Goal: Task Accomplishment & Management: Manage account settings

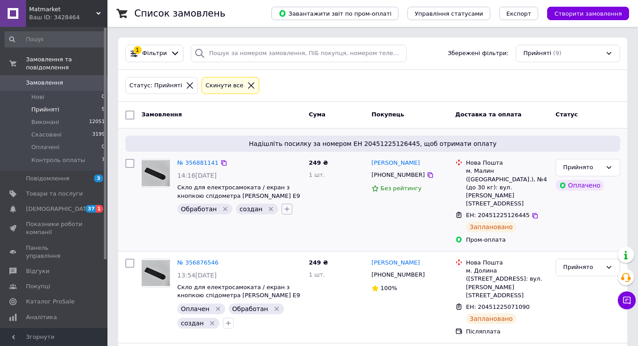
click at [284, 211] on icon "button" at bounding box center [287, 209] width 7 height 7
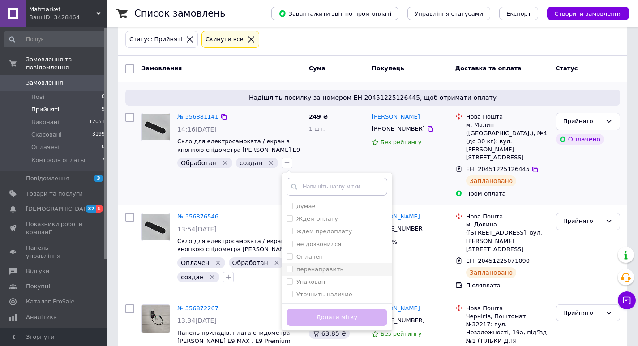
scroll to position [90, 0]
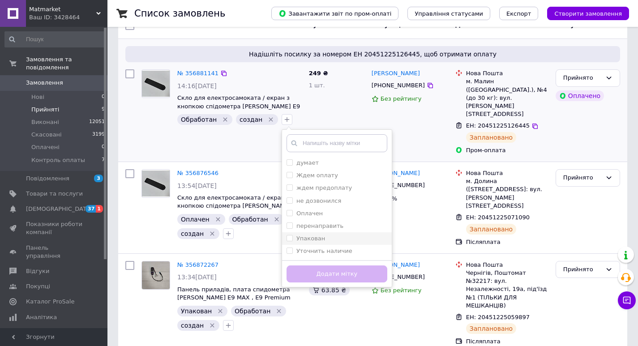
click at [303, 236] on label "Упакован" at bounding box center [311, 238] width 29 height 7
checkbox input "true"
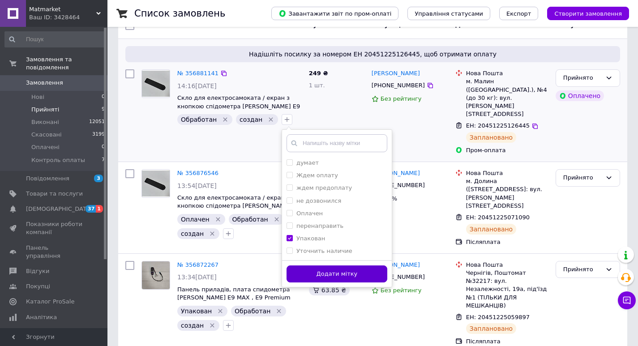
click at [335, 275] on button "Додати мітку" at bounding box center [337, 274] width 101 height 17
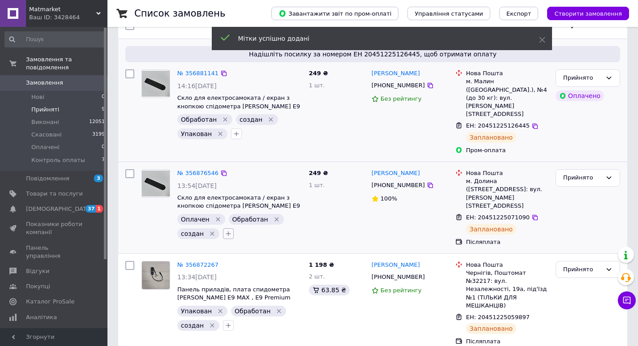
click at [229, 228] on button "button" at bounding box center [228, 233] width 11 height 11
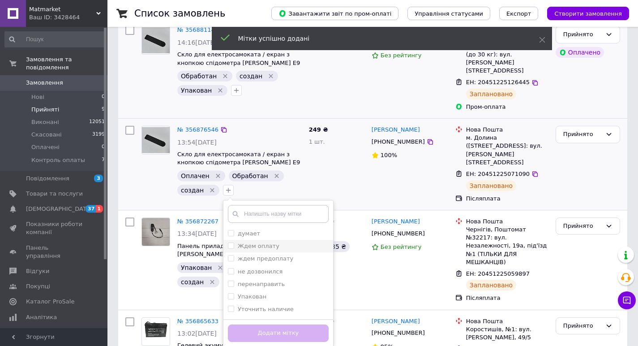
scroll to position [179, 0]
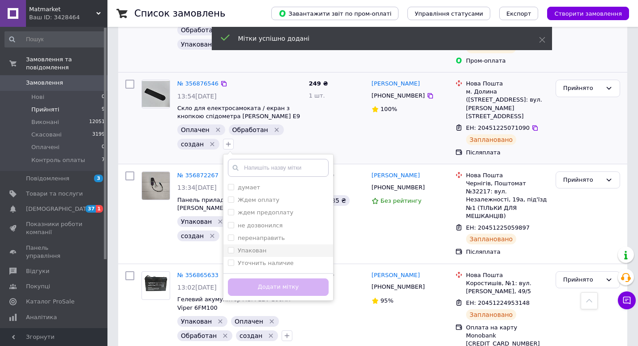
click at [241, 247] on label "Упакован" at bounding box center [252, 250] width 29 height 7
checkbox input "true"
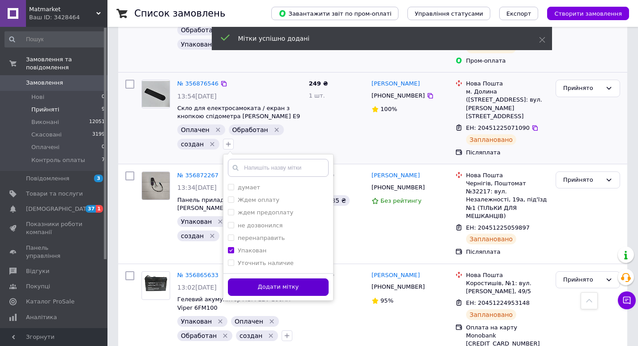
click at [284, 279] on button "Додати мітку" at bounding box center [278, 287] width 101 height 17
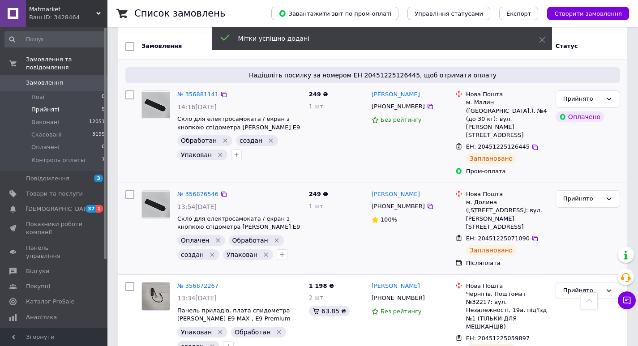
scroll to position [45, 0]
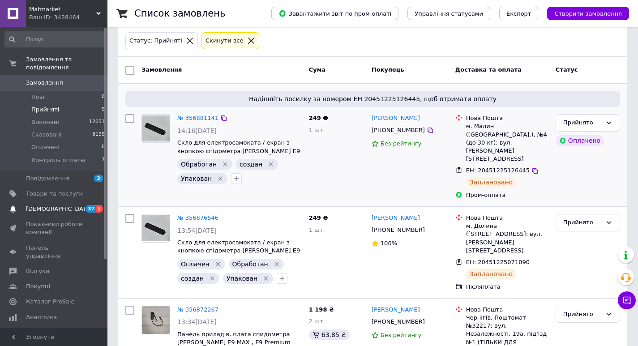
click at [40, 205] on span "[DEMOGRAPHIC_DATA]" at bounding box center [59, 209] width 66 height 8
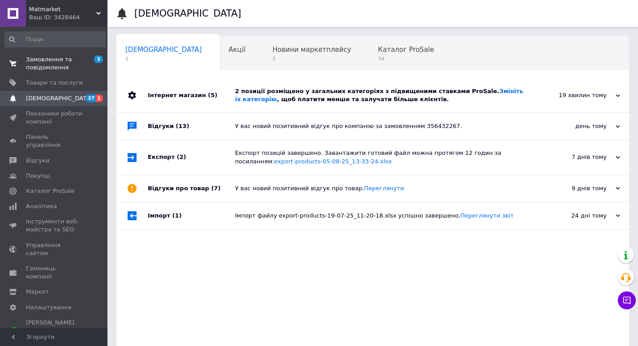
click at [53, 57] on span "Замовлення та повідомлення" at bounding box center [54, 64] width 57 height 16
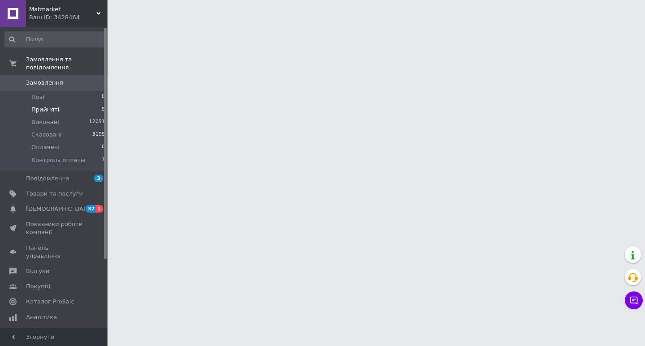
click at [46, 106] on span "Прийняті" at bounding box center [45, 110] width 28 height 8
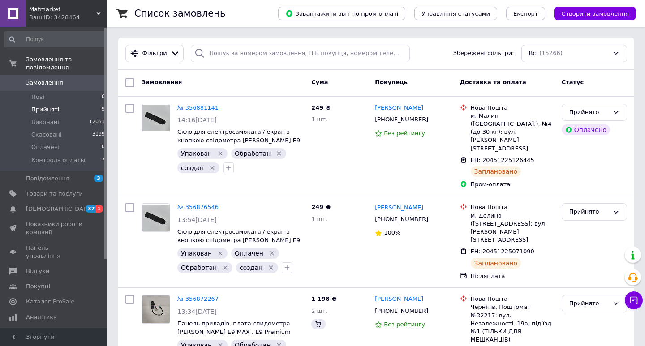
click at [50, 106] on span "Прийняті" at bounding box center [45, 110] width 28 height 8
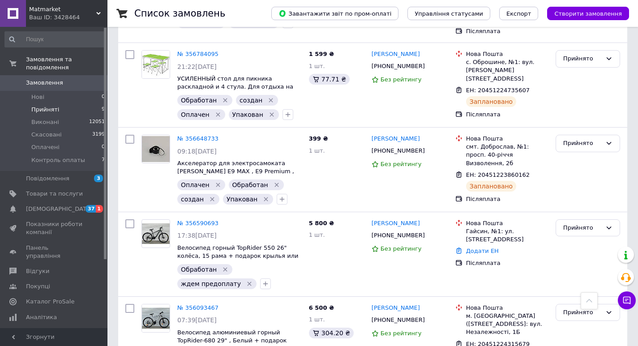
scroll to position [585, 0]
